Goal: Unclear

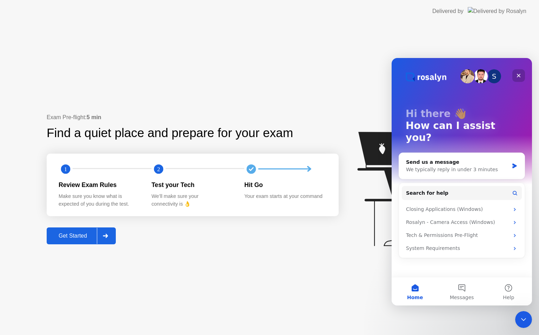
click at [519, 76] on icon "Close" at bounding box center [519, 76] width 4 height 4
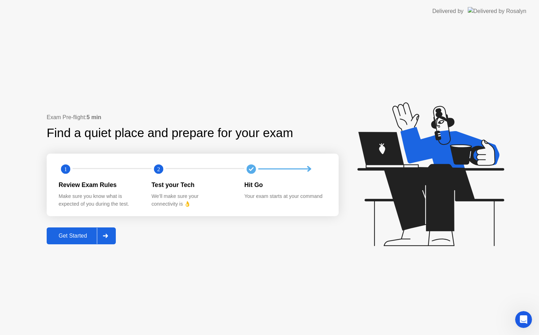
click at [477, 1] on div "Delivered by" at bounding box center [480, 11] width 94 height 22
